Goal: Information Seeking & Learning: Learn about a topic

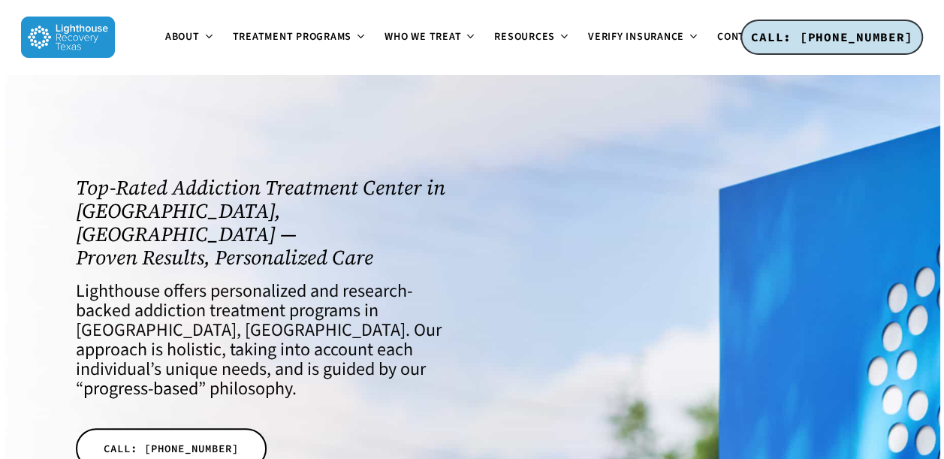
click at [114, 173] on div "Top-Rated Addiction Treatment Center in [GEOGRAPHIC_DATA], [GEOGRAPHIC_DATA] — …" at bounding box center [266, 353] width 396 height 368
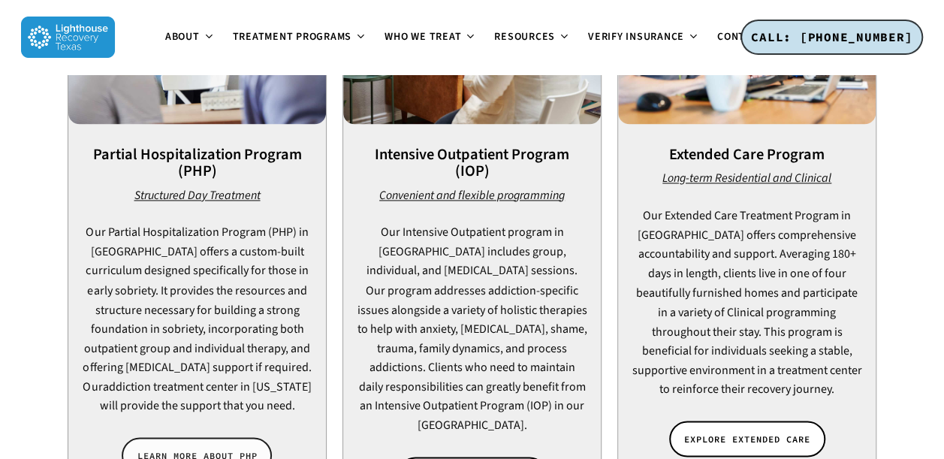
scroll to position [1133, 0]
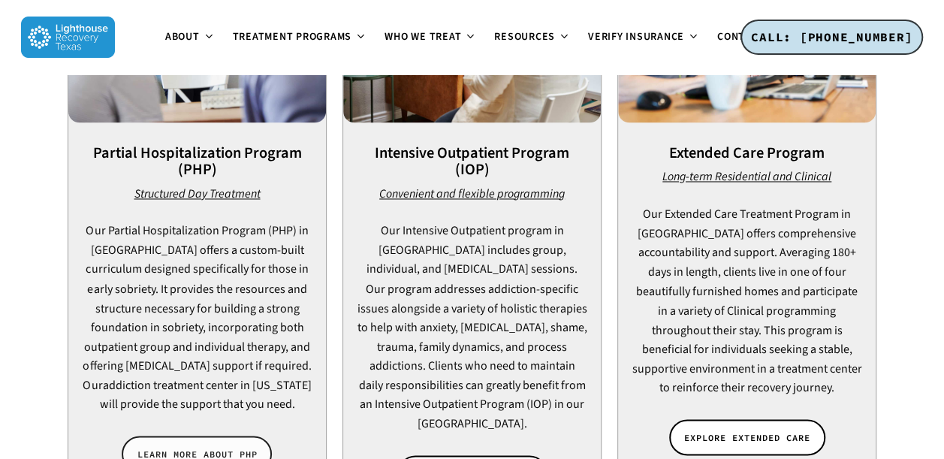
click at [203, 446] on span "LEARN MORE ABOUT PHP" at bounding box center [197, 453] width 120 height 15
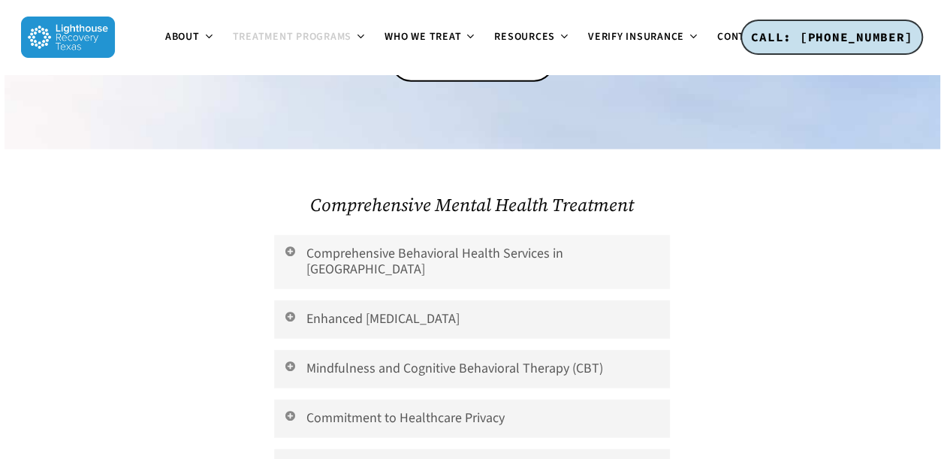
scroll to position [1876, 0]
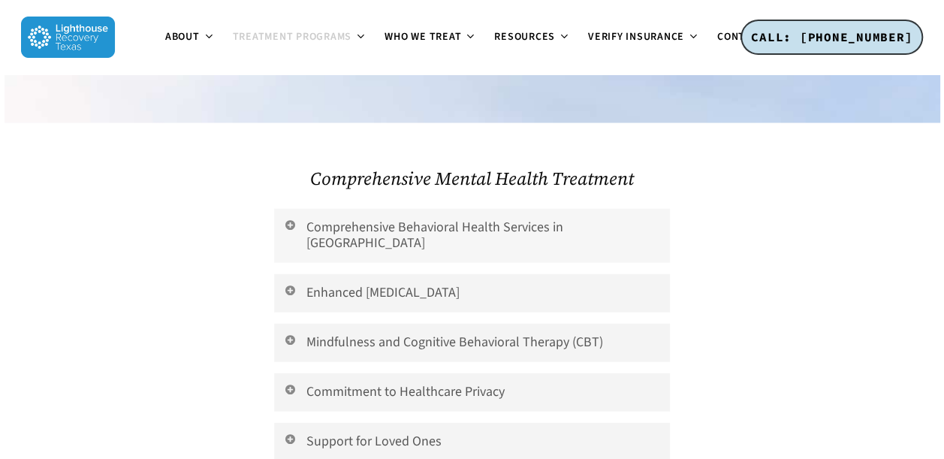
click at [297, 219] on icon at bounding box center [291, 225] width 14 height 12
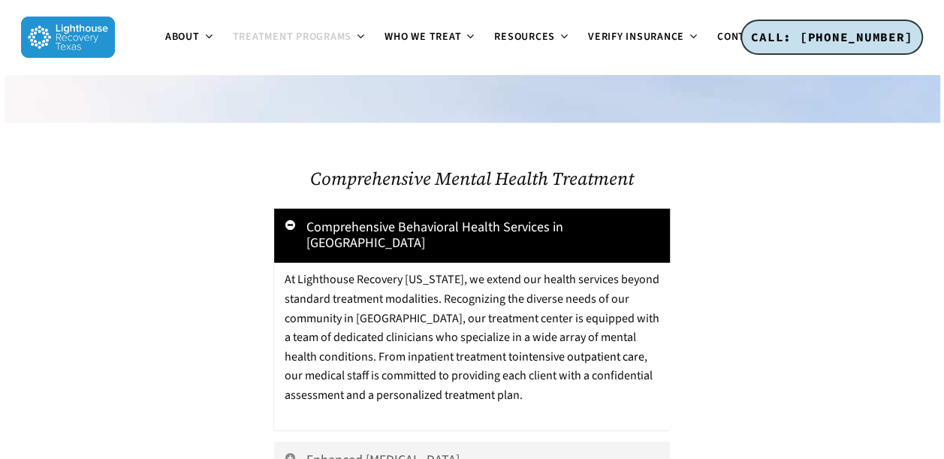
click at [344, 270] on p "At Lighthouse Recovery Texas, we extend our health services beyond standard tre…" at bounding box center [472, 337] width 375 height 134
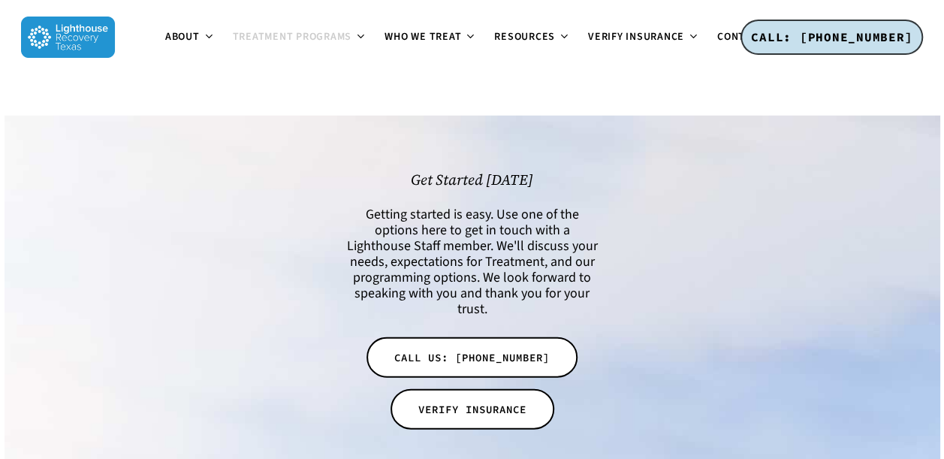
scroll to position [1475, 0]
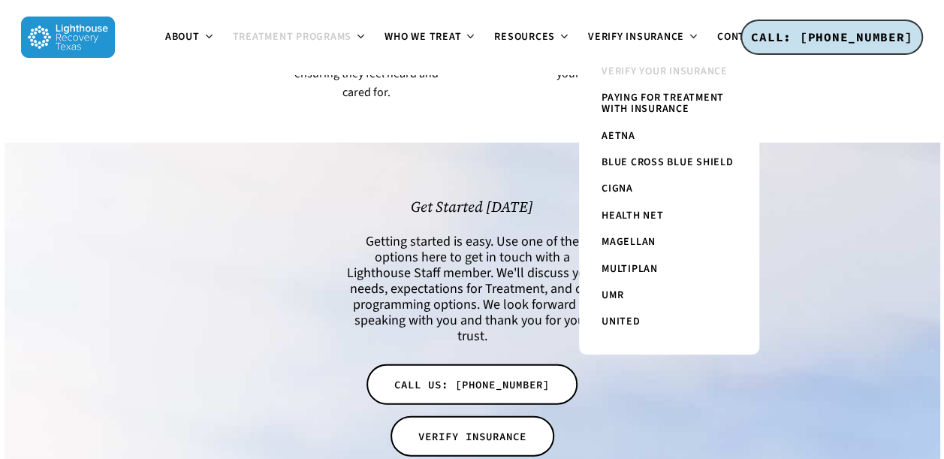
click at [633, 72] on span "Verify Your Insurance" at bounding box center [664, 71] width 126 height 15
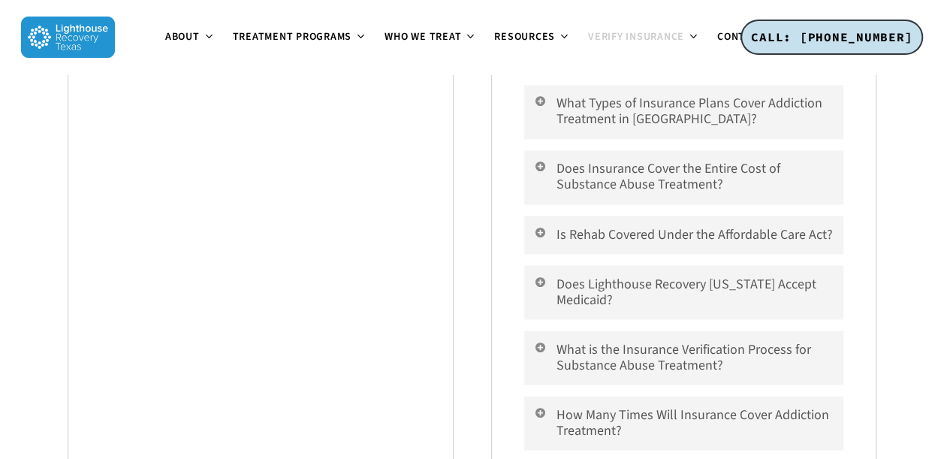
scroll to position [1204, 0]
click at [541, 177] on link "Does Insurance Cover the Entire Cost of Substance Abuse Treatment?" at bounding box center [683, 179] width 319 height 54
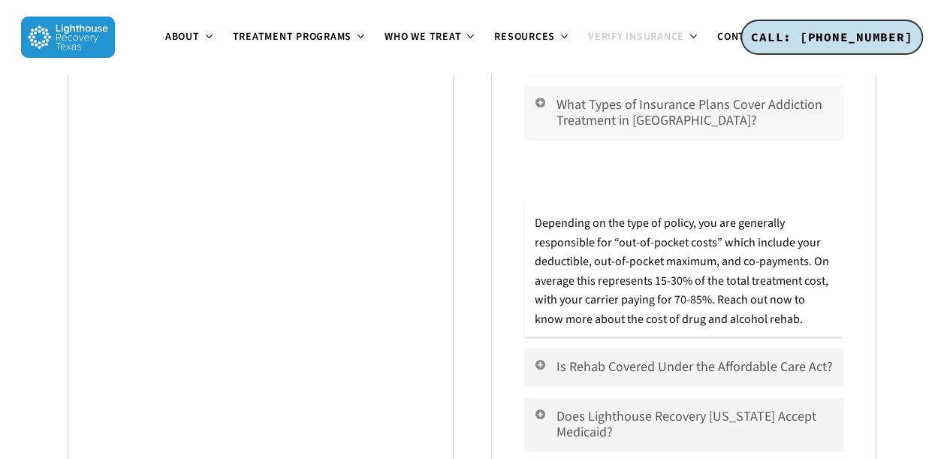
click at [547, 112] on link "What Types of Insurance Plans Cover Addiction Treatment in Dallas?" at bounding box center [683, 113] width 319 height 54
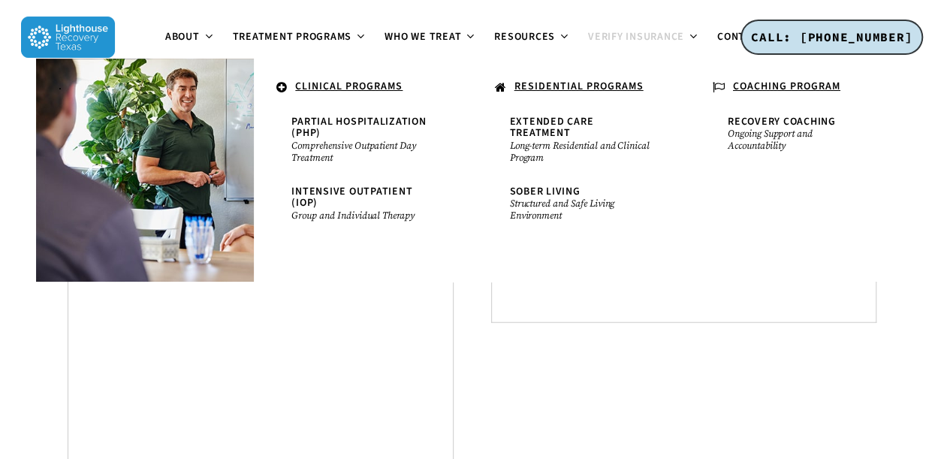
scroll to position [1655, 0]
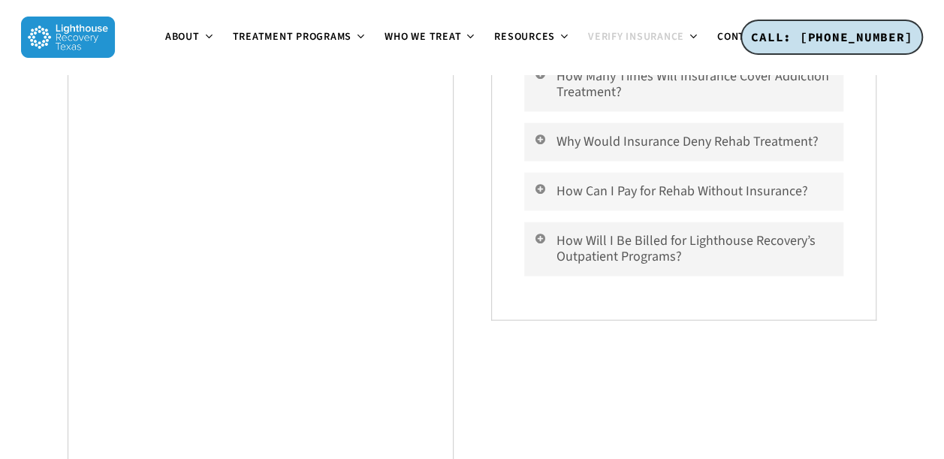
click at [592, 189] on link "How Can I Pay for Rehab Without Insurance?" at bounding box center [683, 192] width 319 height 38
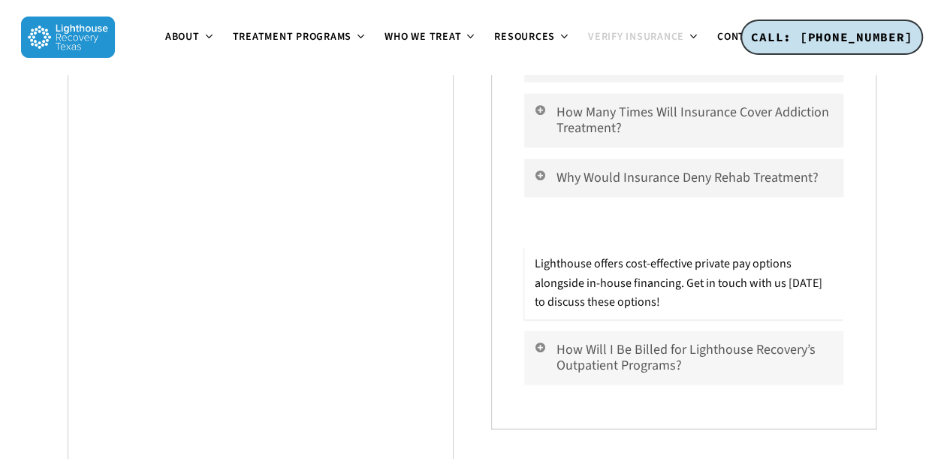
scroll to position [1505, 0]
